Goal: Task Accomplishment & Management: Manage account settings

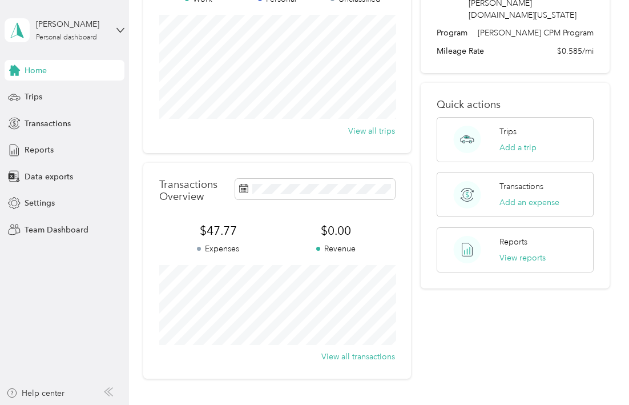
scroll to position [79, 0]
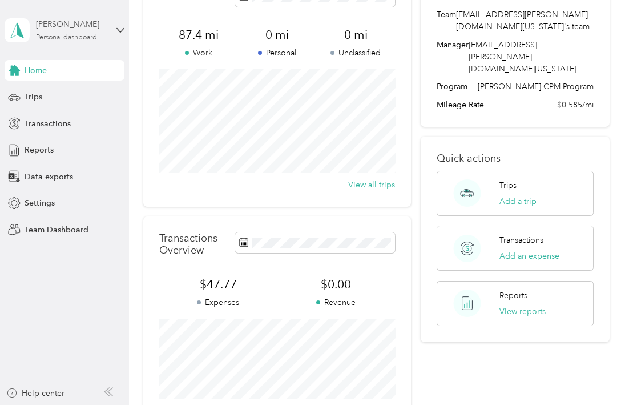
click at [102, 28] on div "[PERSON_NAME]" at bounding box center [71, 24] width 71 height 12
click at [71, 93] on div "Team dashboard" at bounding box center [45, 94] width 61 height 12
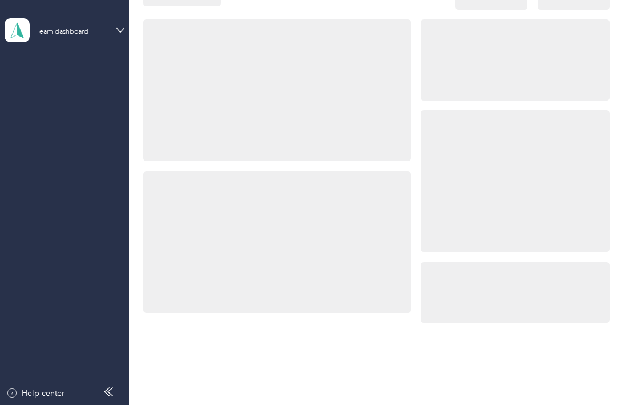
scroll to position [37, 0]
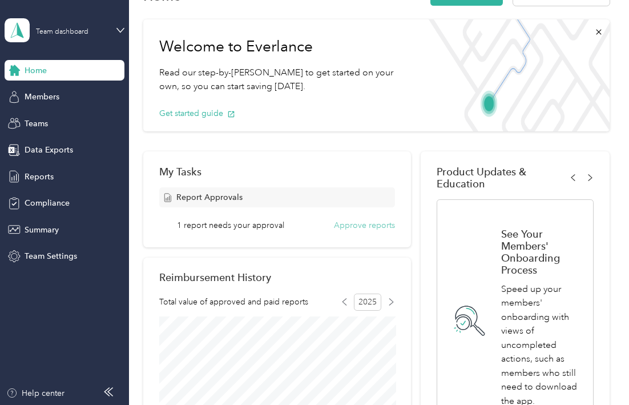
click at [371, 226] on button "Approve reports" at bounding box center [364, 225] width 61 height 12
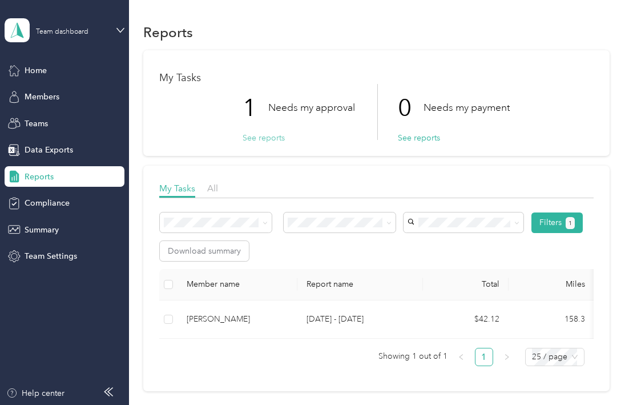
click at [272, 137] on button "See reports" at bounding box center [264, 138] width 42 height 12
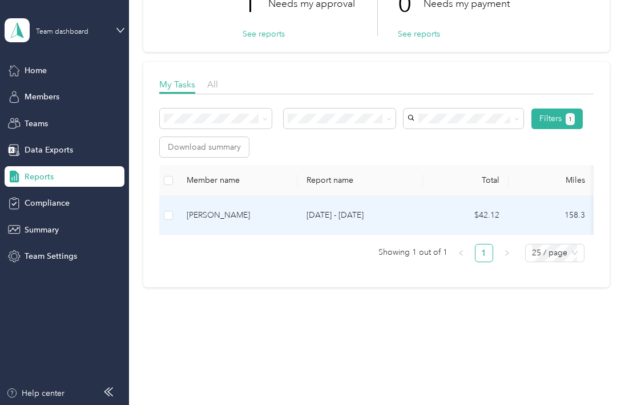
scroll to position [107, 0]
click at [319, 211] on p "[DATE] - [DATE]" at bounding box center [360, 215] width 107 height 13
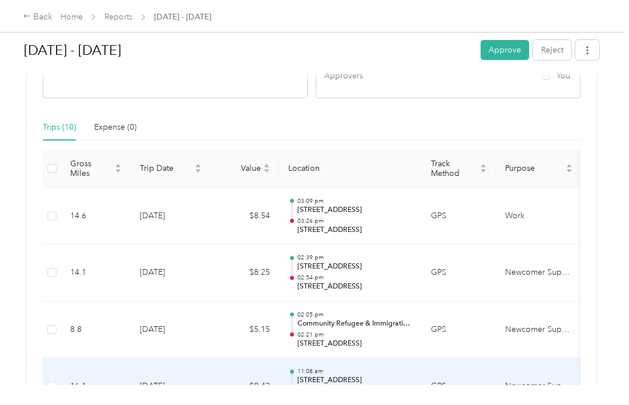
scroll to position [190, 0]
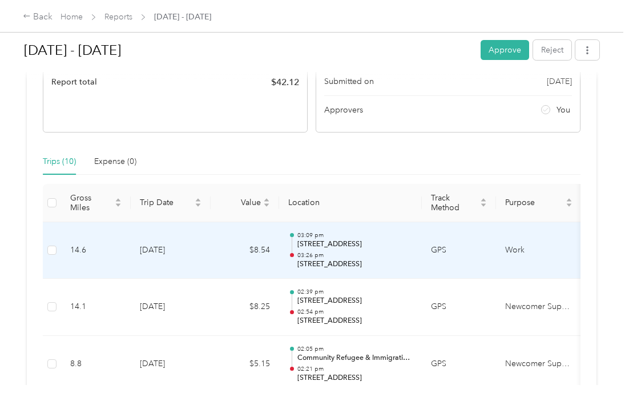
click at [517, 247] on td "Work" at bounding box center [539, 250] width 86 height 57
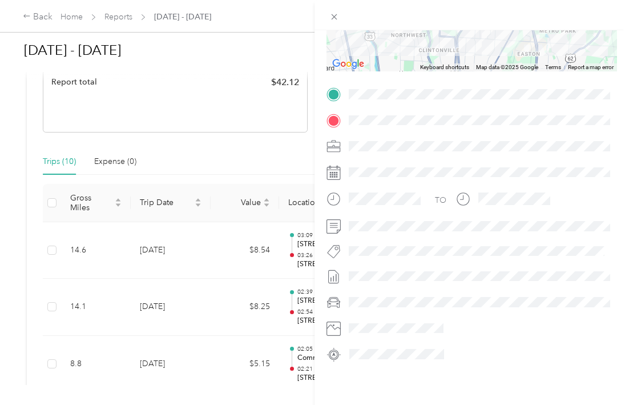
scroll to position [186, 0]
click at [270, 157] on div "Trip details This trip cannot be edited because it is either under review, appr…" at bounding box center [314, 202] width 629 height 405
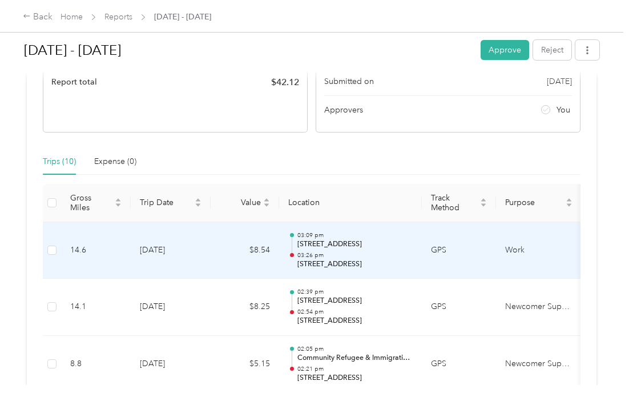
click at [513, 247] on td "Work" at bounding box center [539, 250] width 86 height 57
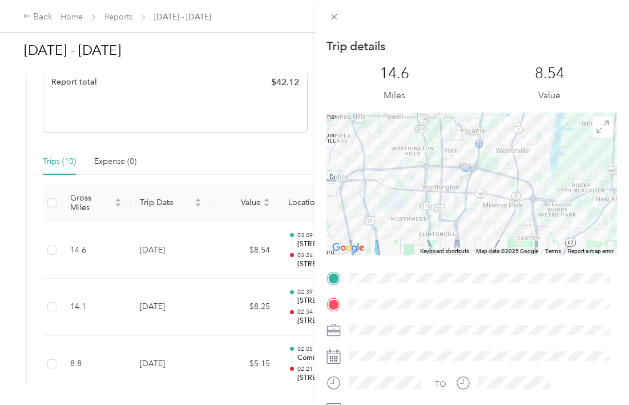
click at [202, 284] on div "Trip details This trip cannot be edited because it is either under review, appr…" at bounding box center [314, 202] width 629 height 405
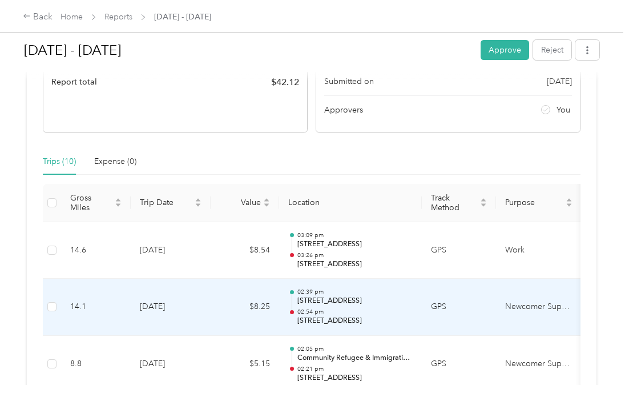
click at [522, 311] on td "Newcomer Support Services" at bounding box center [539, 307] width 86 height 57
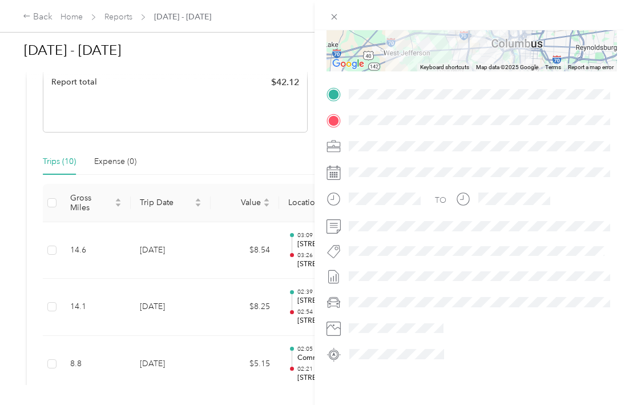
click at [203, 275] on div "Trip details This trip cannot be edited because it is either under review, appr…" at bounding box center [314, 202] width 629 height 405
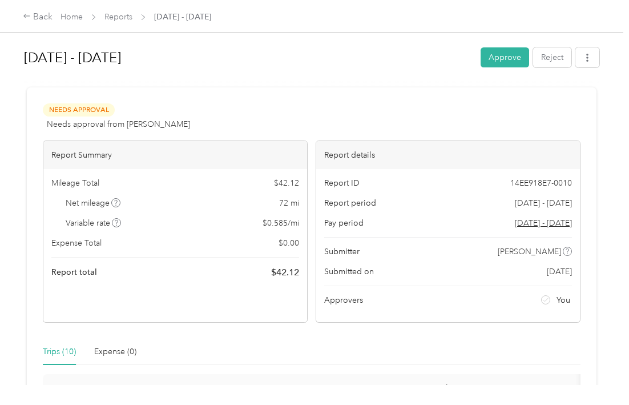
scroll to position [0, 0]
click at [516, 62] on button "Approve" at bounding box center [505, 57] width 49 height 20
